Goal: Transaction & Acquisition: Subscribe to service/newsletter

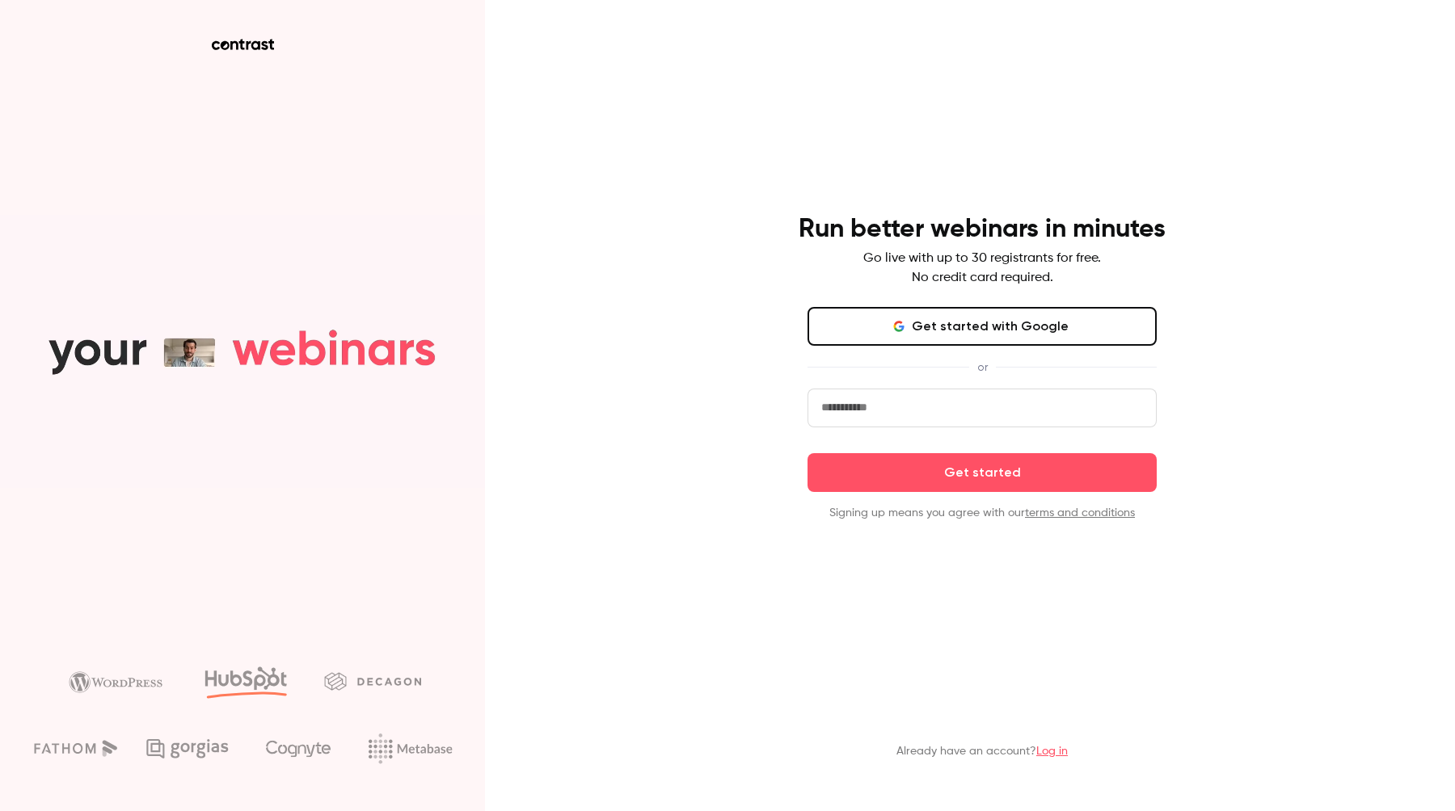
click at [950, 255] on p "Go live with up to 30 registrants for free. No credit card required." at bounding box center [982, 268] width 238 height 39
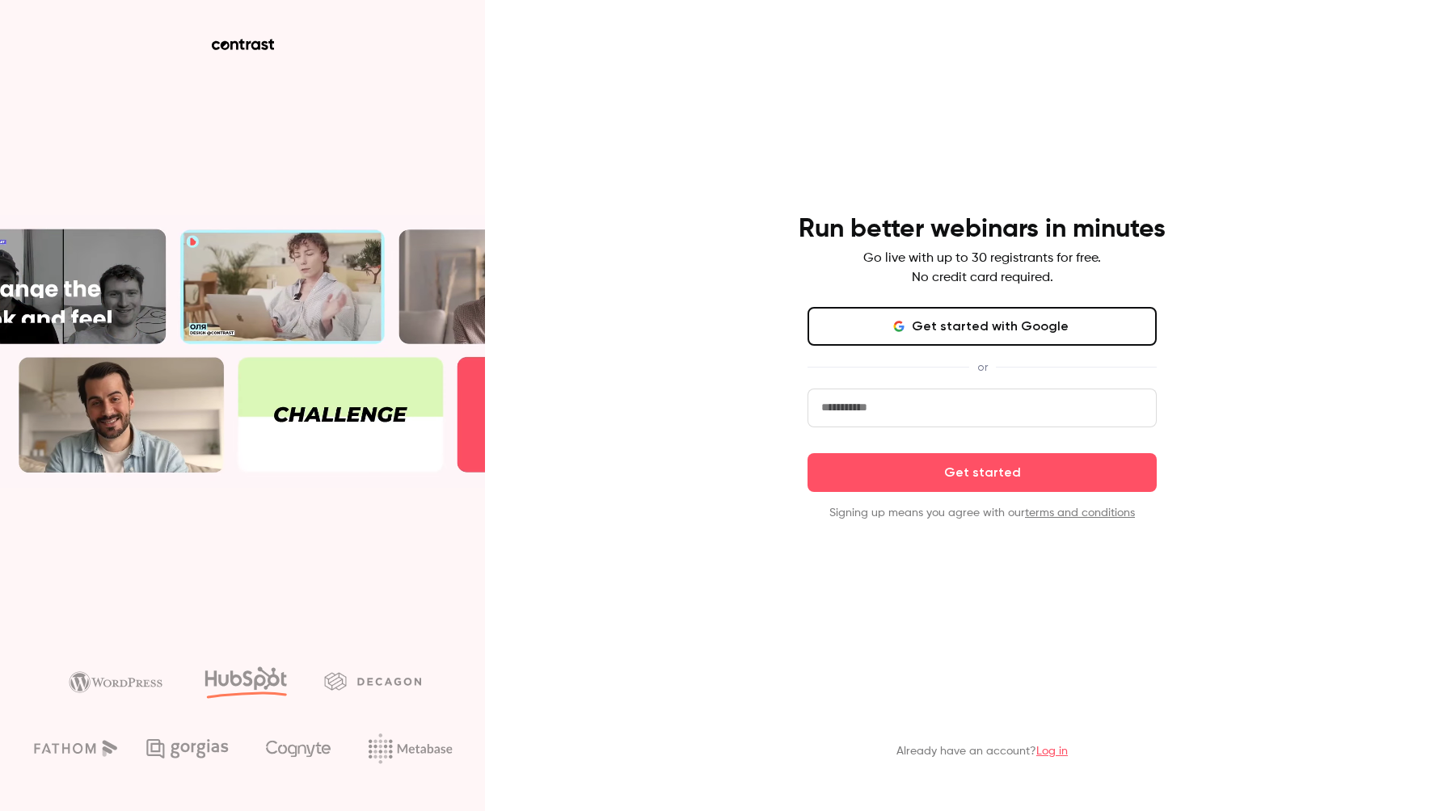
click at [930, 406] on input "email" at bounding box center [981, 408] width 349 height 39
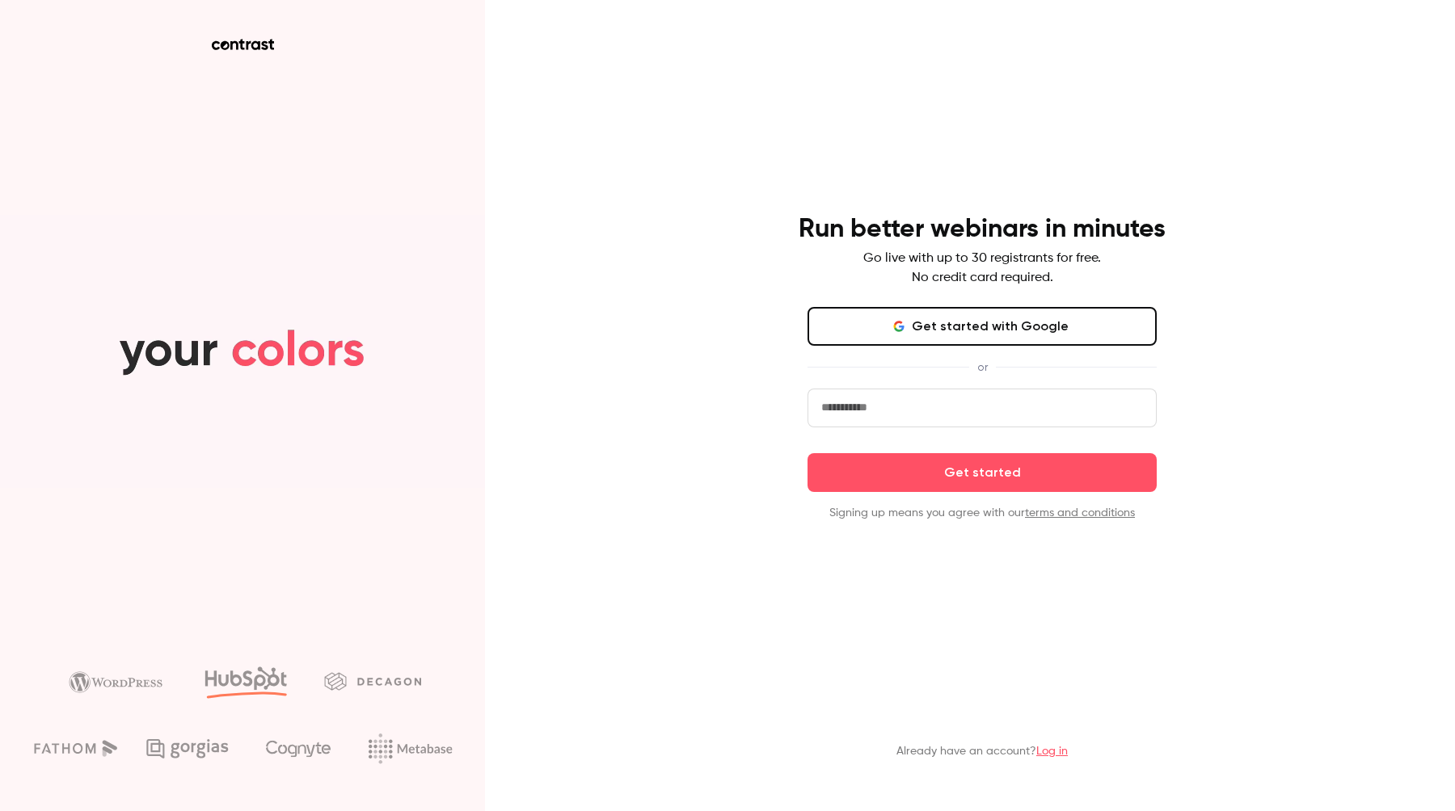
click at [934, 404] on input "email" at bounding box center [981, 408] width 349 height 39
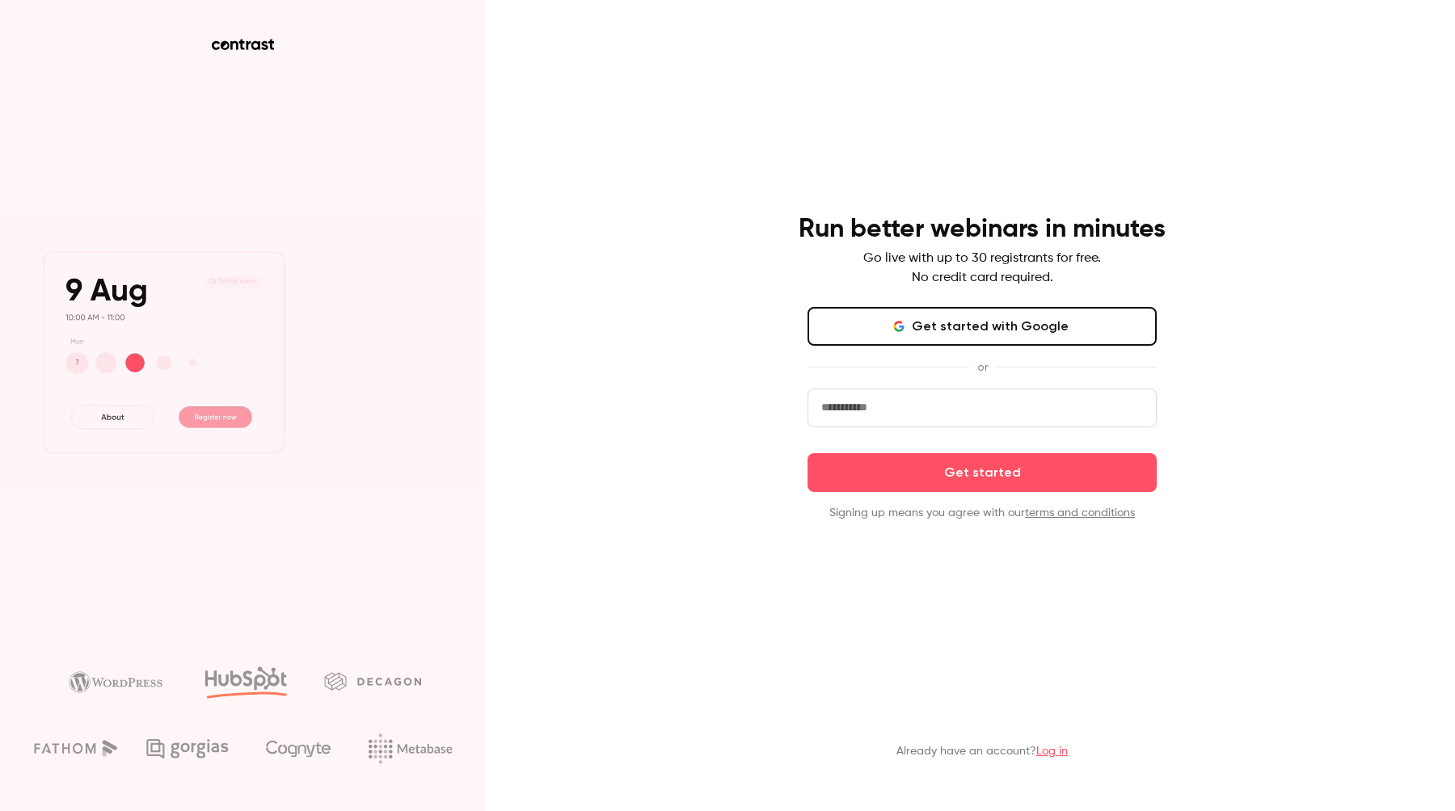
click at [934, 404] on input "email" at bounding box center [981, 408] width 349 height 39
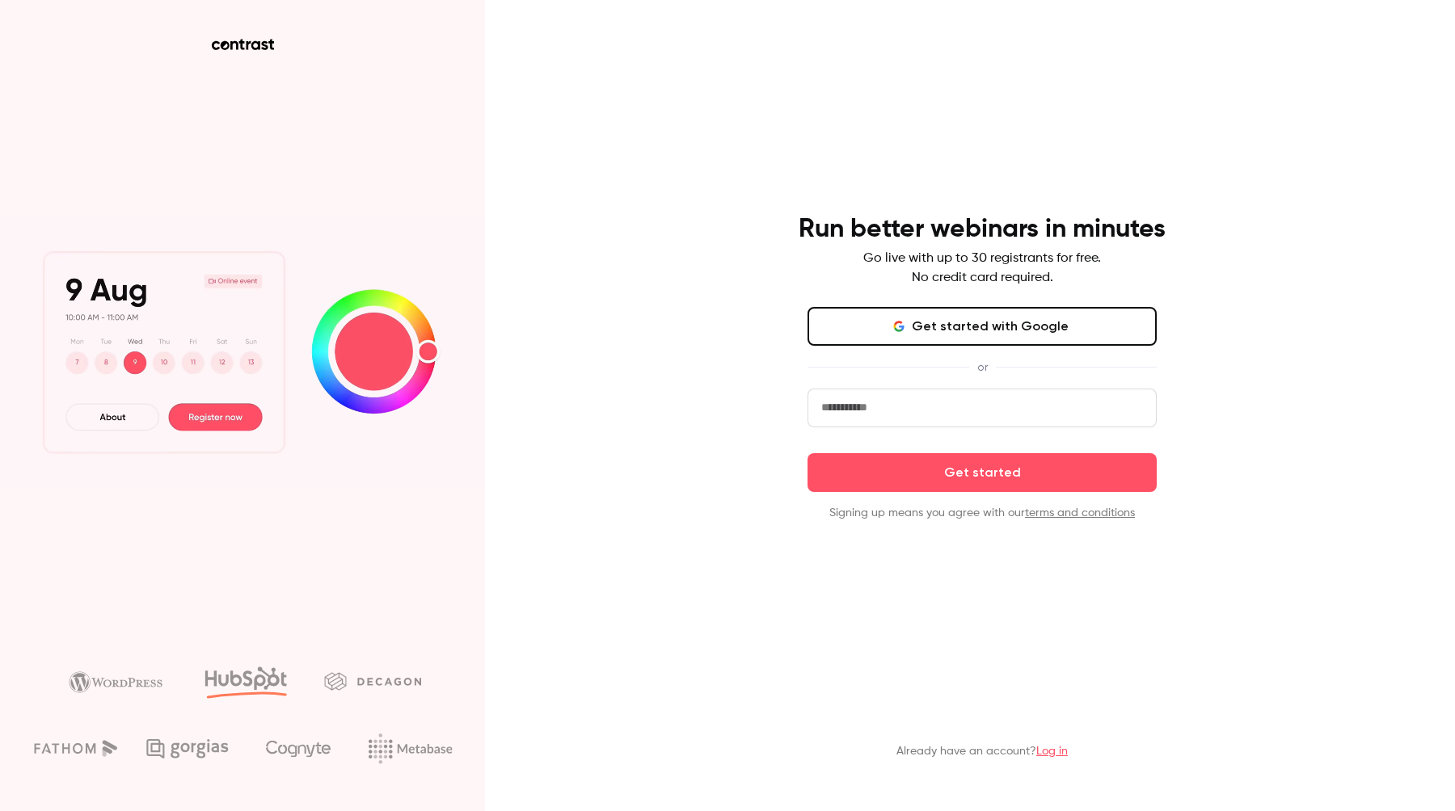
click at [934, 404] on input "email" at bounding box center [981, 408] width 349 height 39
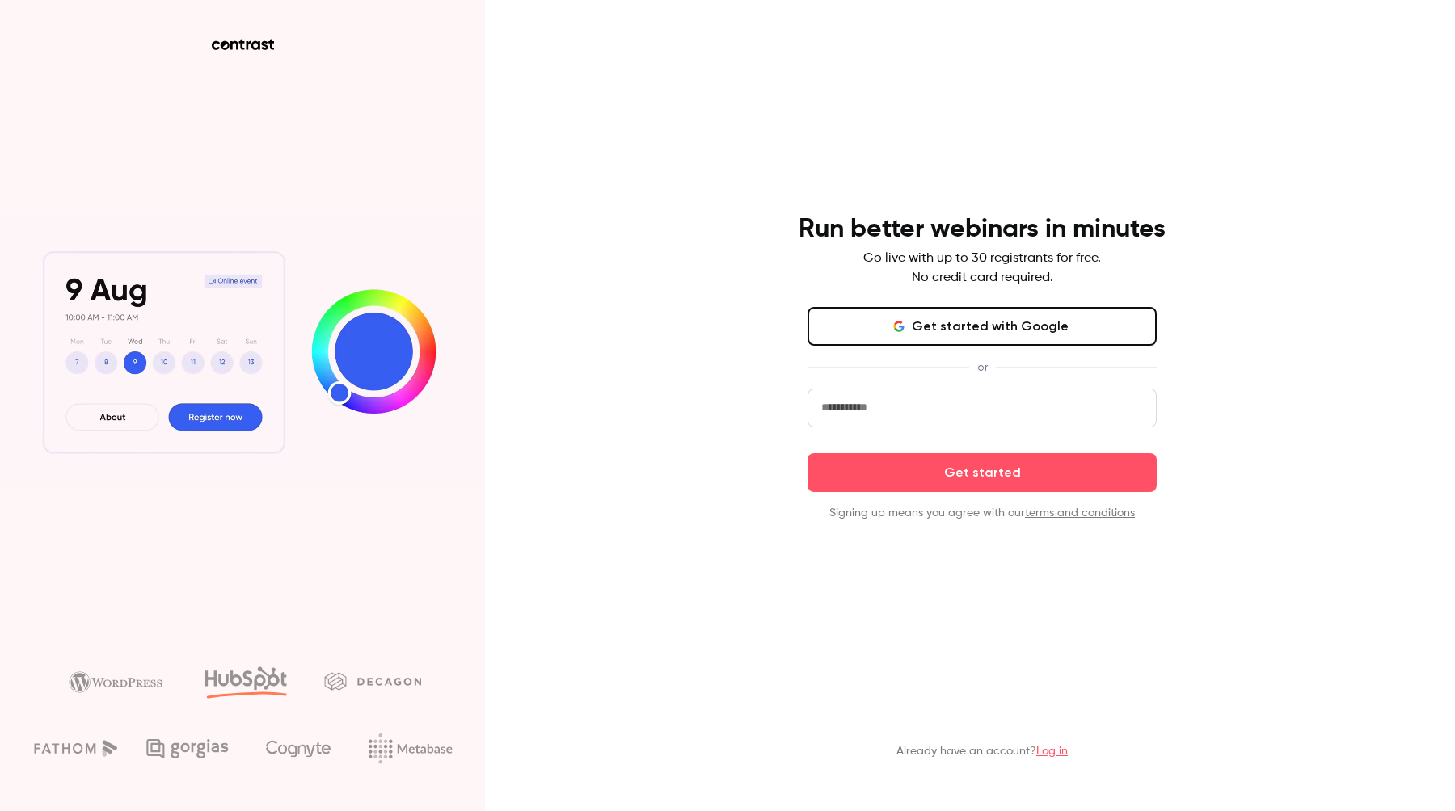
click at [934, 404] on input "email" at bounding box center [981, 408] width 349 height 39
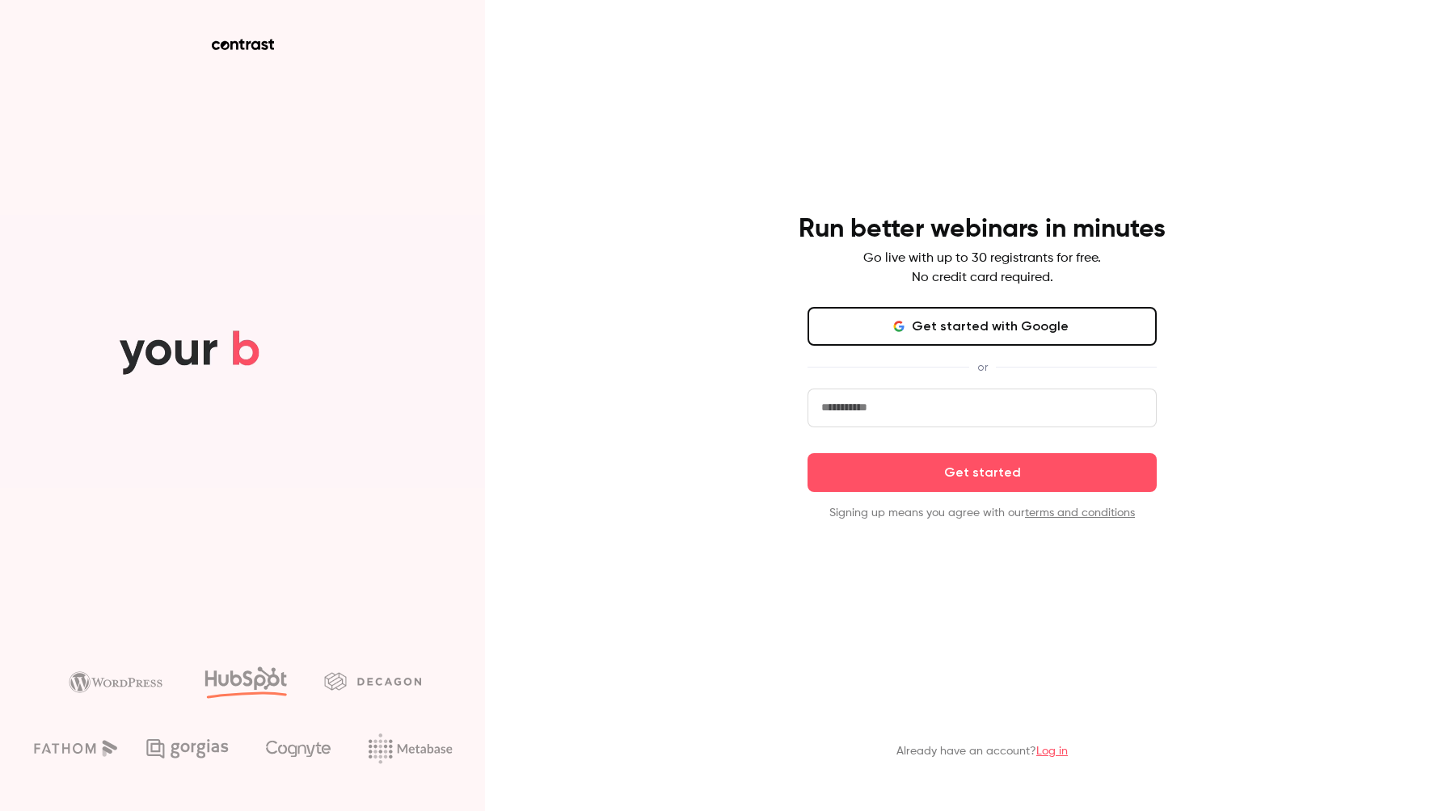
click at [934, 404] on input "email" at bounding box center [981, 408] width 349 height 39
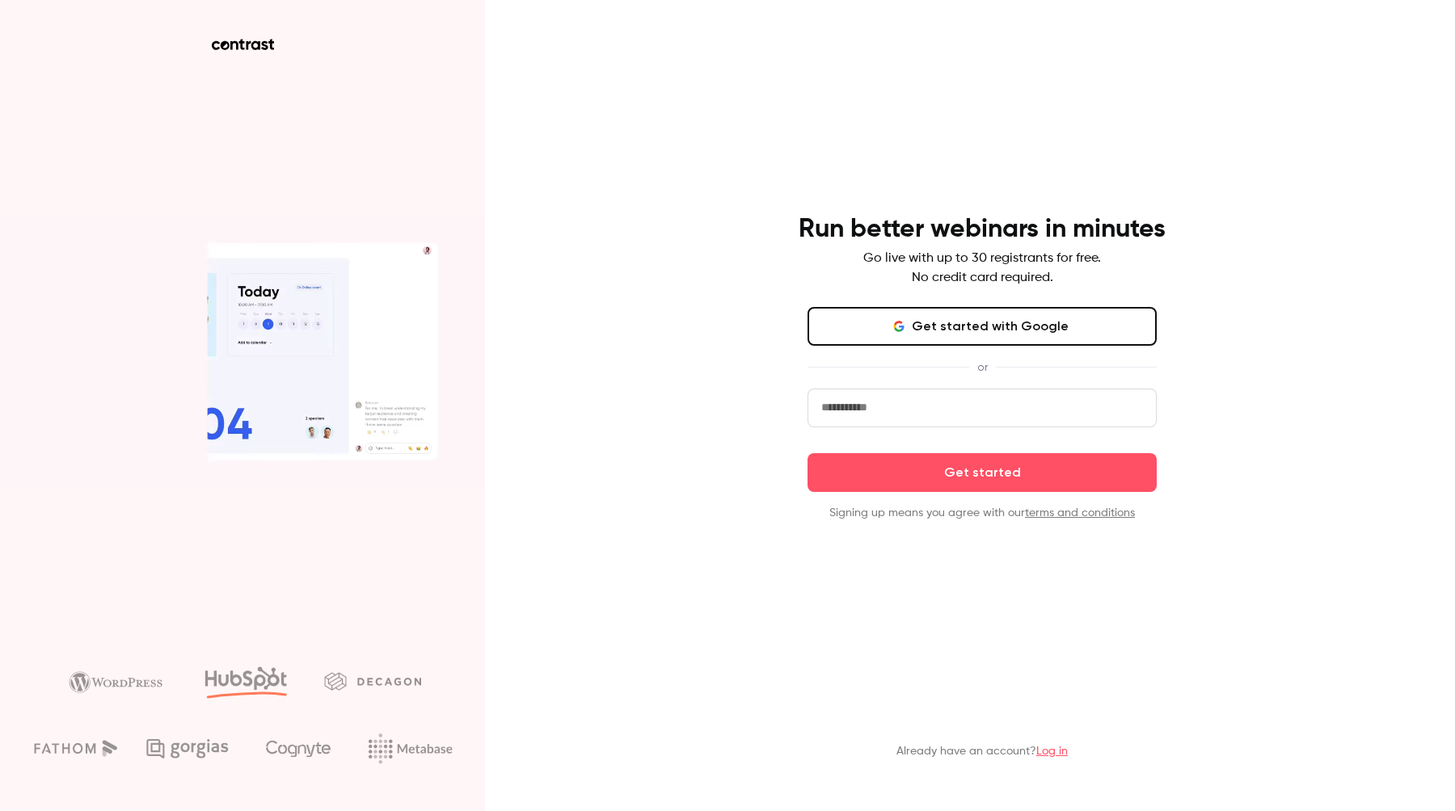
click at [934, 404] on input "email" at bounding box center [981, 408] width 349 height 39
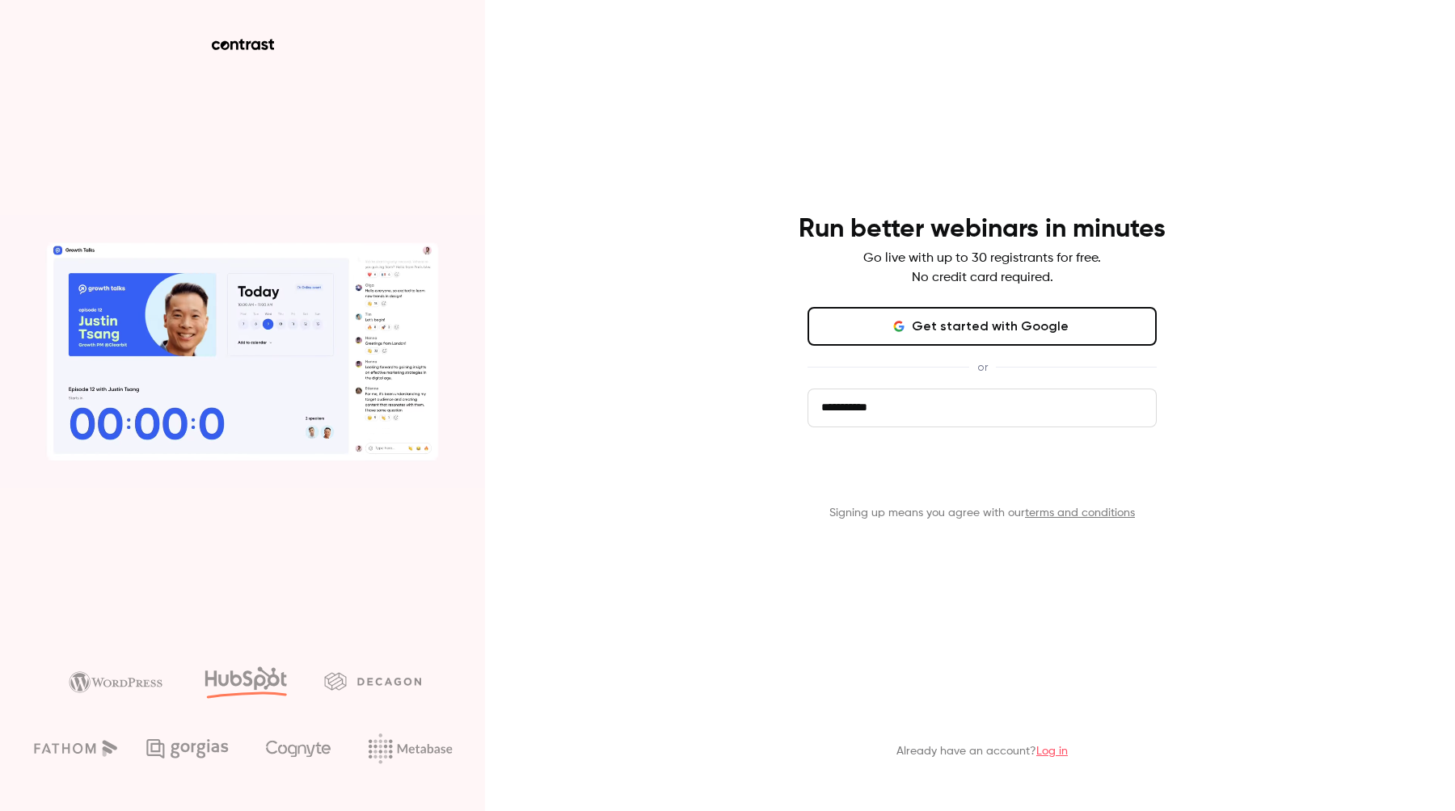
type input "**********"
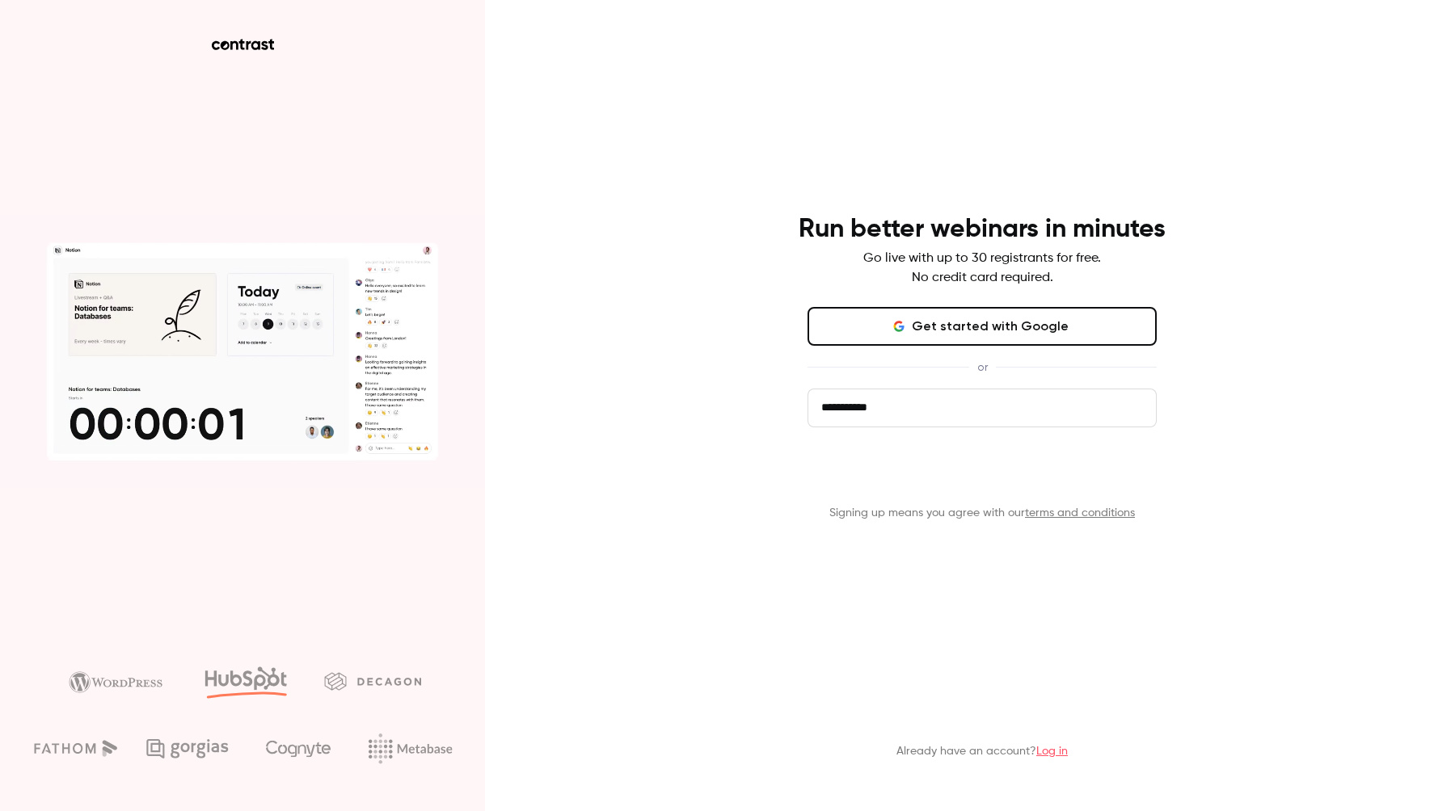
click at [988, 470] on button "Get started" at bounding box center [981, 472] width 349 height 39
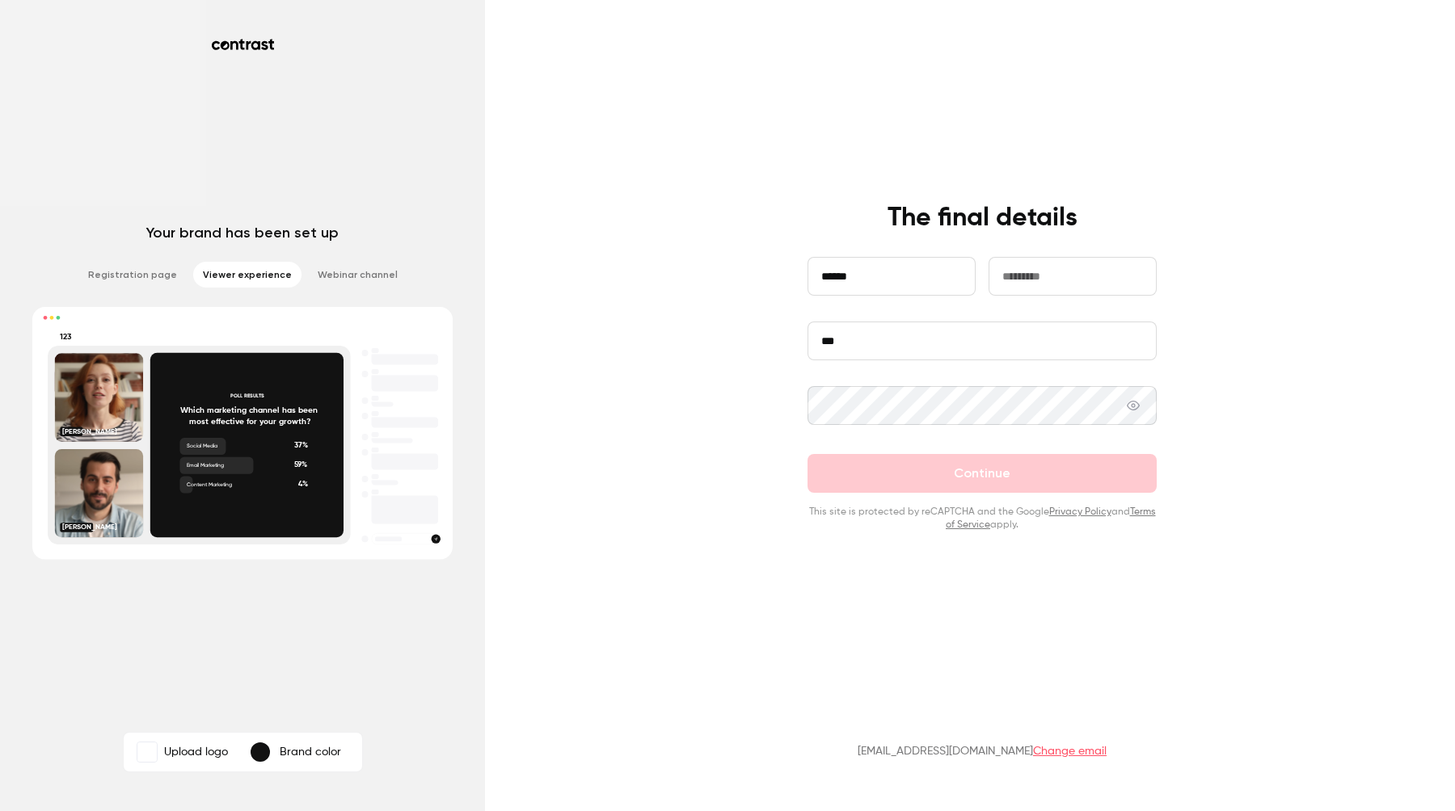
type input "******"
click at [1035, 281] on input "text" at bounding box center [1072, 276] width 168 height 39
type input "******"
click at [983, 479] on button "Continue" at bounding box center [981, 473] width 349 height 39
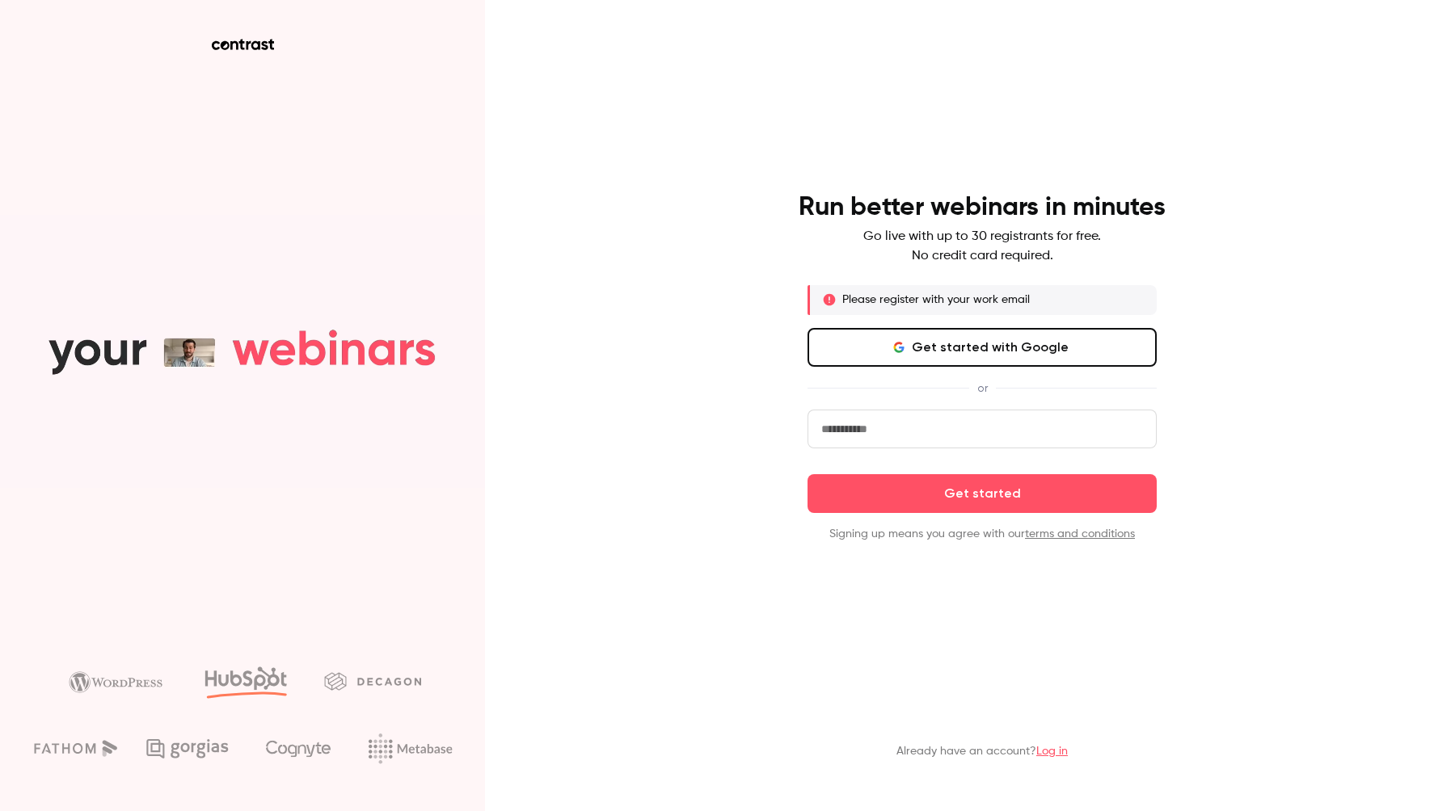
click at [942, 301] on p "Please register with your work email" at bounding box center [936, 300] width 188 height 16
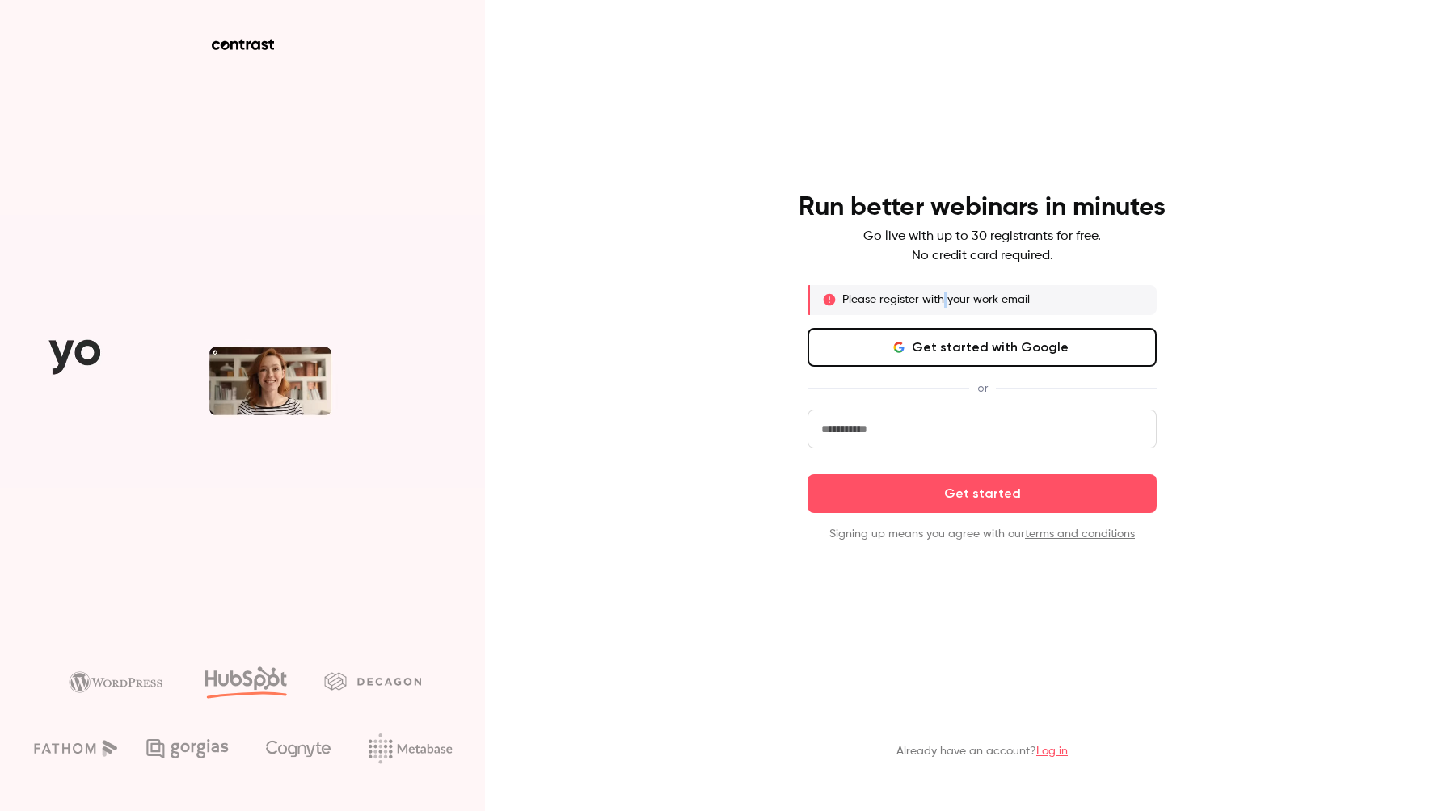
click at [942, 301] on p "Please register with your work email" at bounding box center [936, 300] width 188 height 16
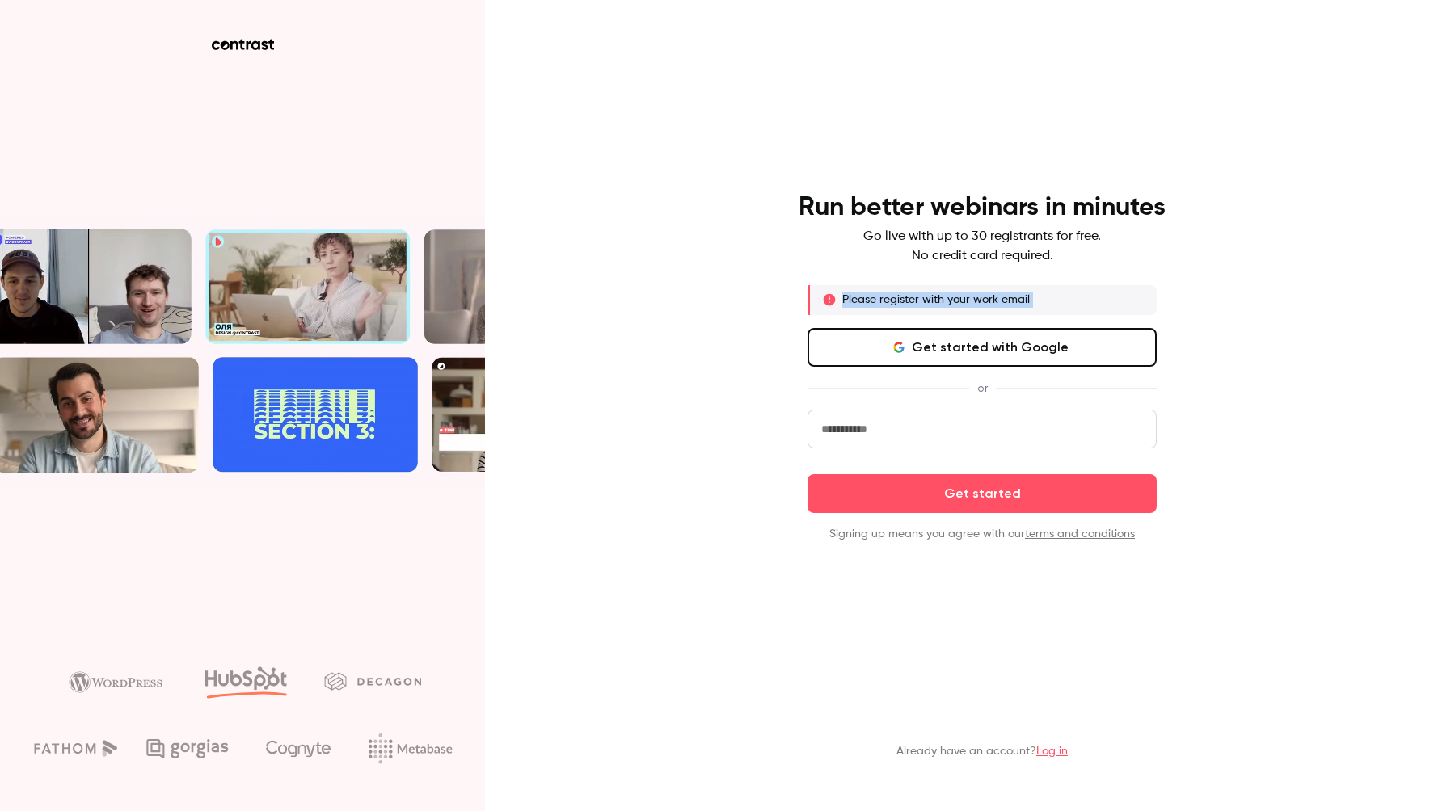
click at [942, 301] on p "Please register with your work email" at bounding box center [936, 300] width 188 height 16
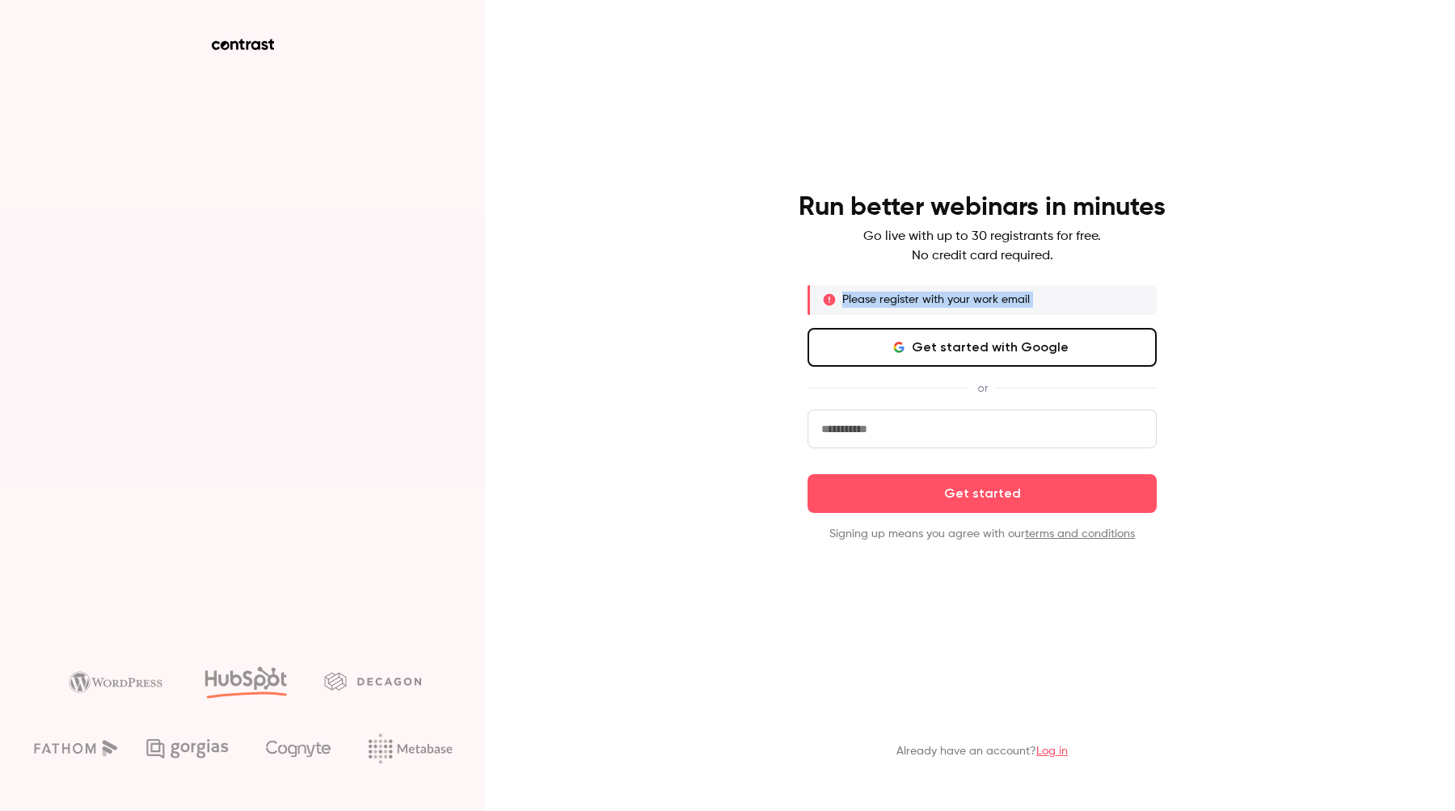
click at [942, 301] on p "Please register with your work email" at bounding box center [936, 300] width 188 height 16
click at [601, 628] on div "Run better webinars in minutes Go live with up to 30 registrants for free. No c…" at bounding box center [727, 405] width 1455 height 811
click at [710, 241] on div "Run better webinars in minutes Go live with up to 30 registrants for free. No c…" at bounding box center [727, 405] width 1455 height 811
click at [1021, 124] on main "Run better webinars in minutes Go live with up to 30 registrants for free. No c…" at bounding box center [982, 405] width 420 height 811
